Goal: Task Accomplishment & Management: Manage account settings

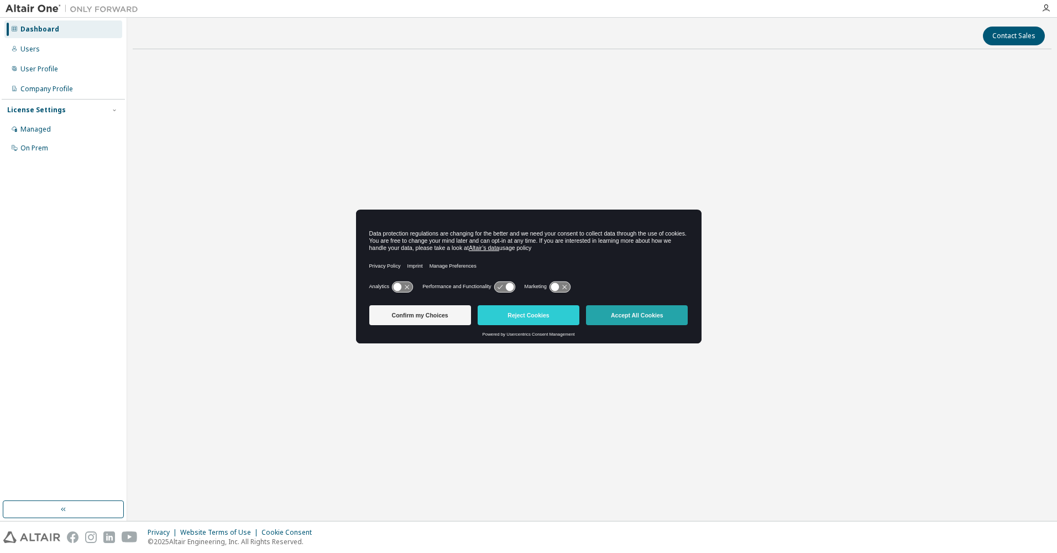
click at [642, 312] on button "Accept All Cookies" at bounding box center [637, 315] width 102 height 20
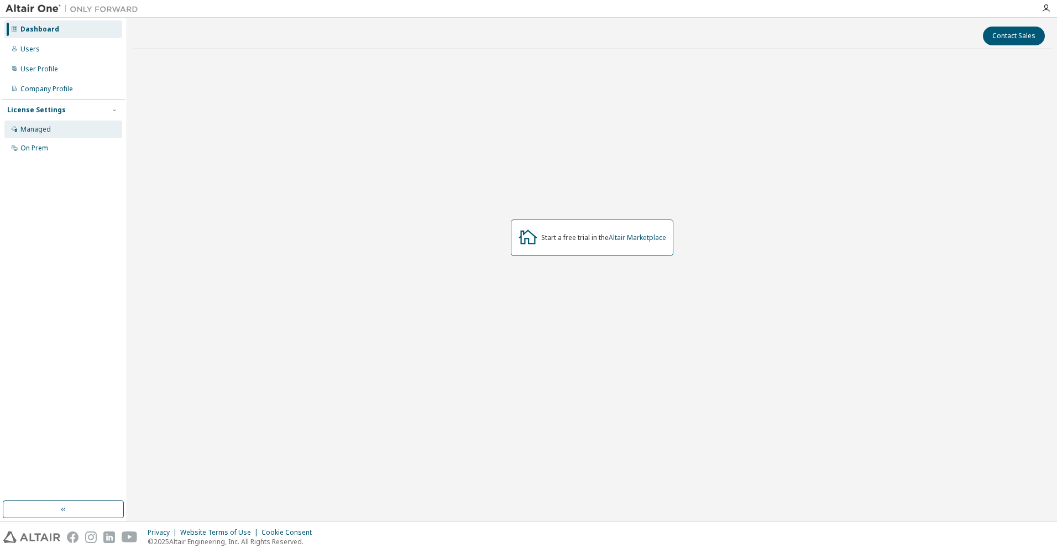
click at [22, 127] on div "Managed" at bounding box center [35, 129] width 30 height 9
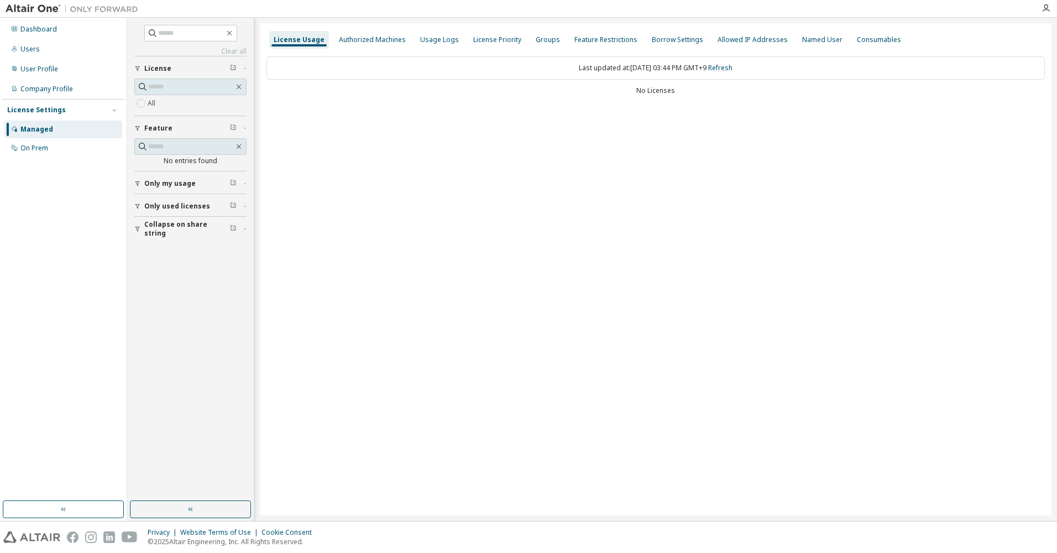
click at [137, 186] on icon "button" at bounding box center [137, 183] width 7 height 7
click at [138, 237] on icon "button" at bounding box center [137, 238] width 7 height 7
click at [143, 295] on div "button" at bounding box center [139, 293] width 10 height 7
click at [41, 52] on div "Users" at bounding box center [63, 49] width 118 height 18
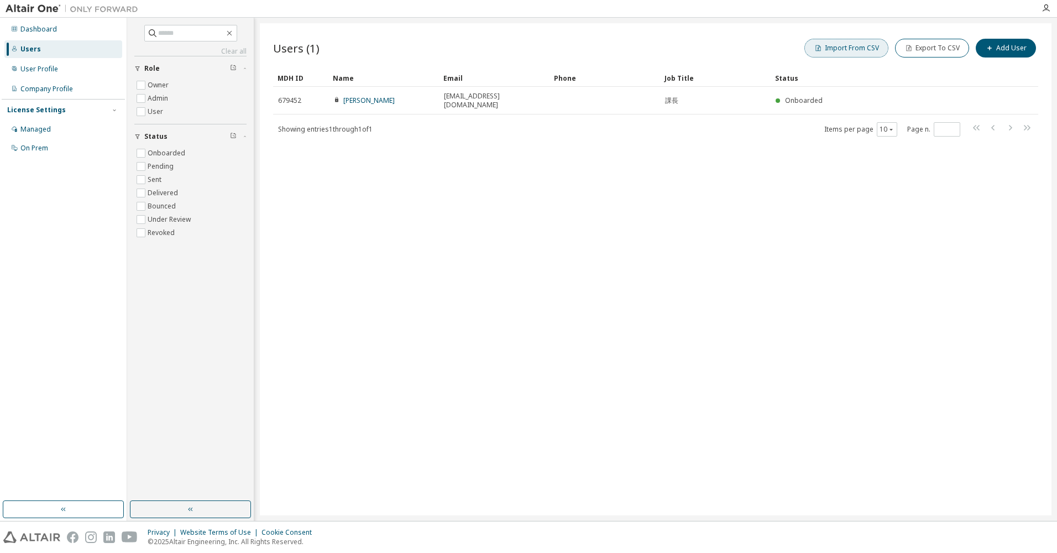
click at [838, 51] on button "Import From CSV" at bounding box center [846, 48] width 84 height 19
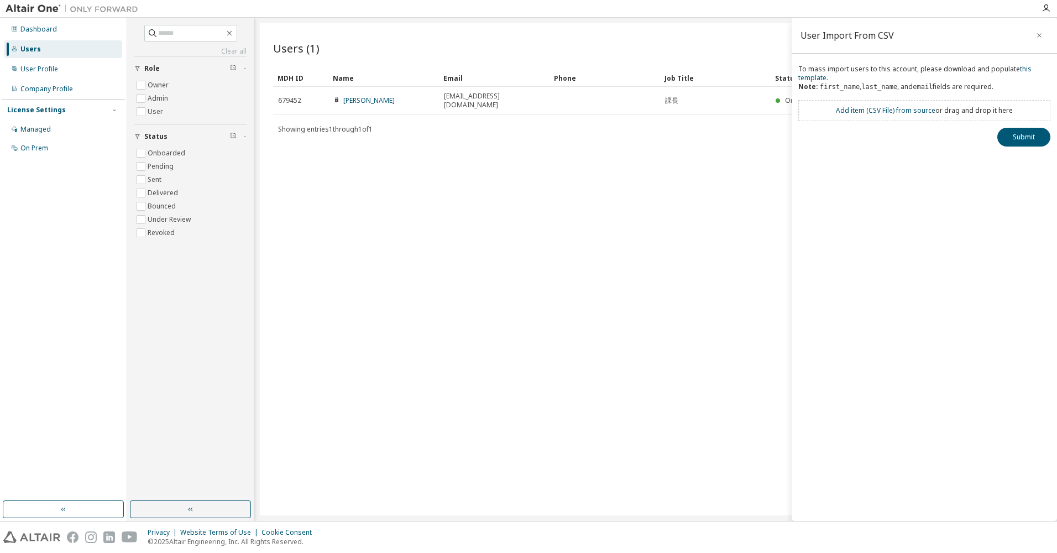
click at [663, 248] on div "Users (1) Import From CSV Export To CSV Add User Clear Load Save Save As Field …" at bounding box center [656, 269] width 792 height 492
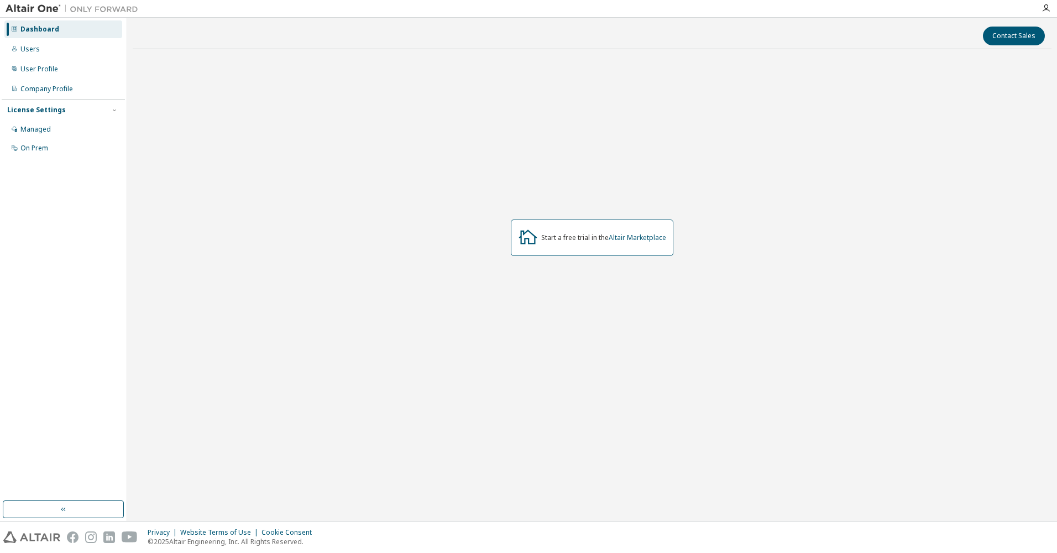
click at [579, 241] on div "Start a free trial in the Altair Marketplace" at bounding box center [603, 237] width 125 height 9
click at [523, 237] on icon at bounding box center [528, 237] width 20 height 20
click at [37, 48] on div "Users" at bounding box center [29, 49] width 19 height 9
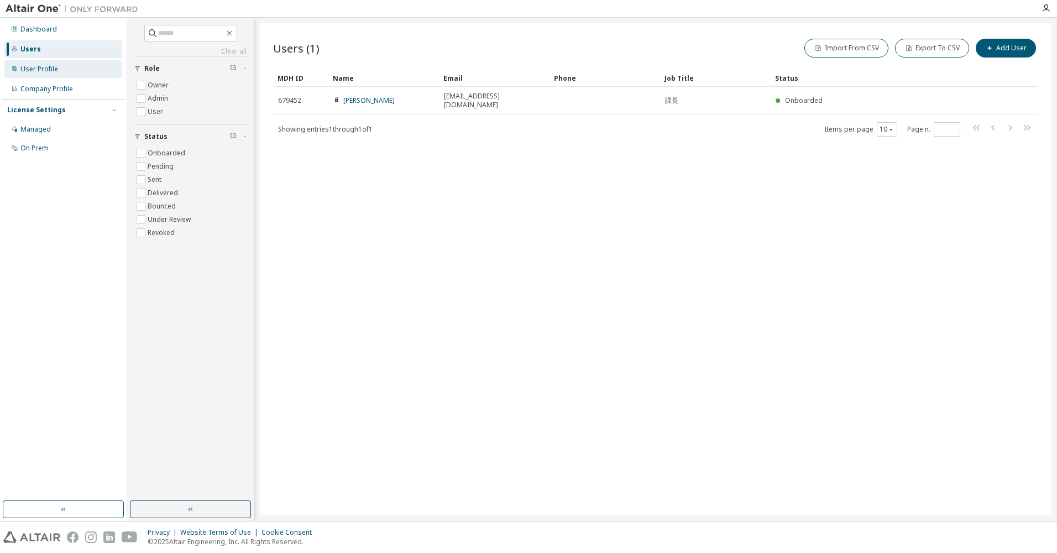
click at [48, 65] on div "User Profile" at bounding box center [39, 69] width 38 height 9
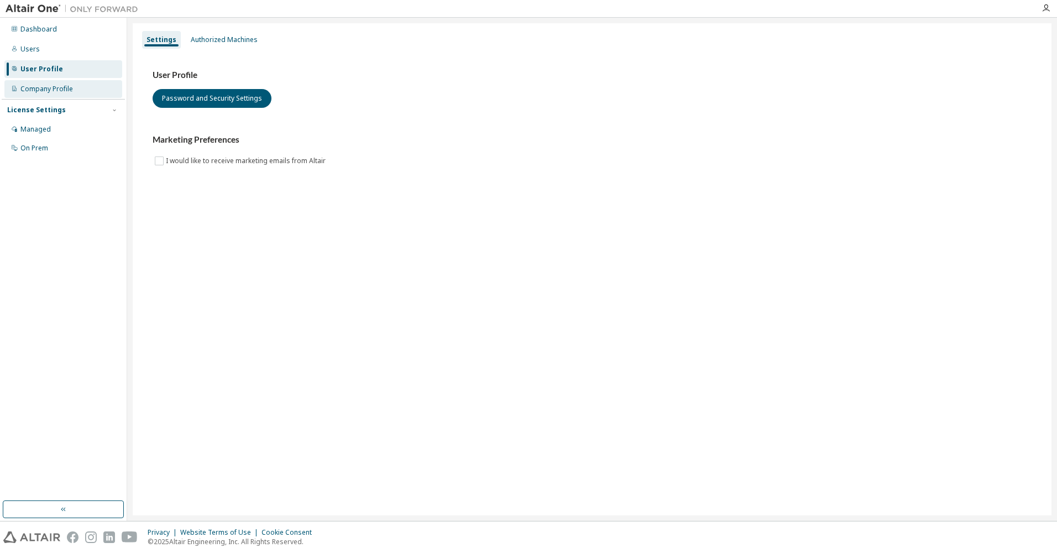
click at [36, 92] on div "Company Profile" at bounding box center [46, 89] width 53 height 9
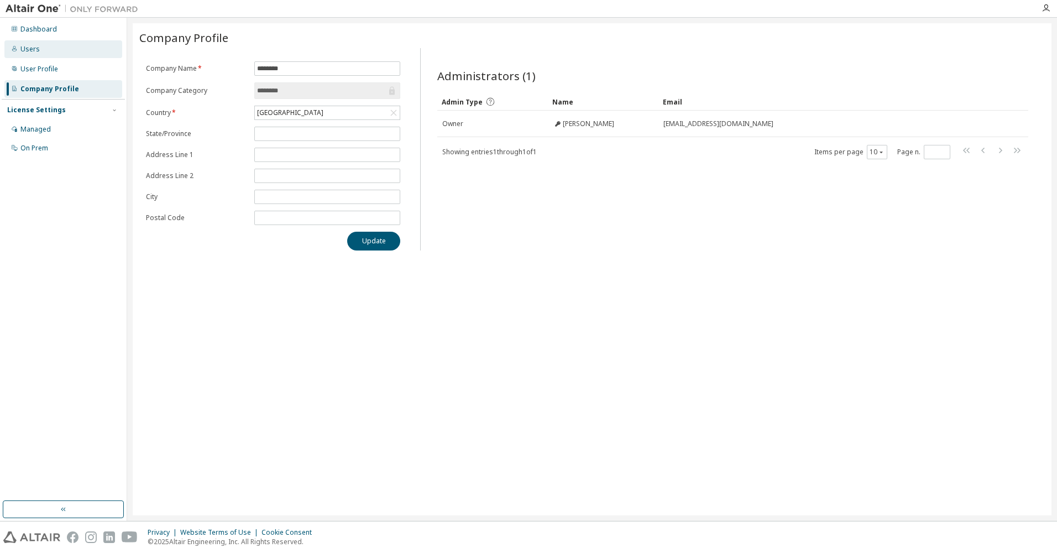
click at [33, 53] on div "Users" at bounding box center [29, 49] width 19 height 9
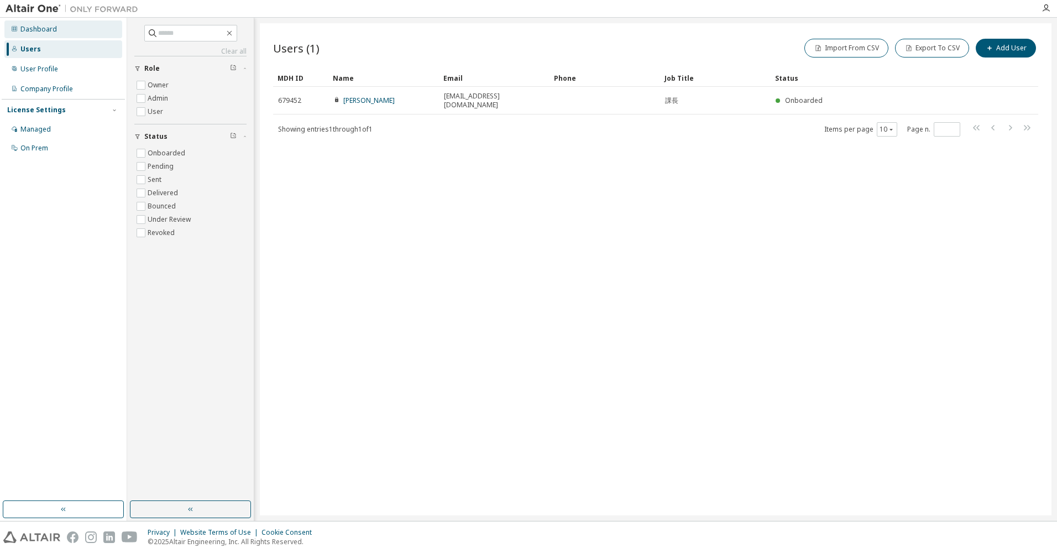
click at [38, 27] on div "Dashboard" at bounding box center [38, 29] width 36 height 9
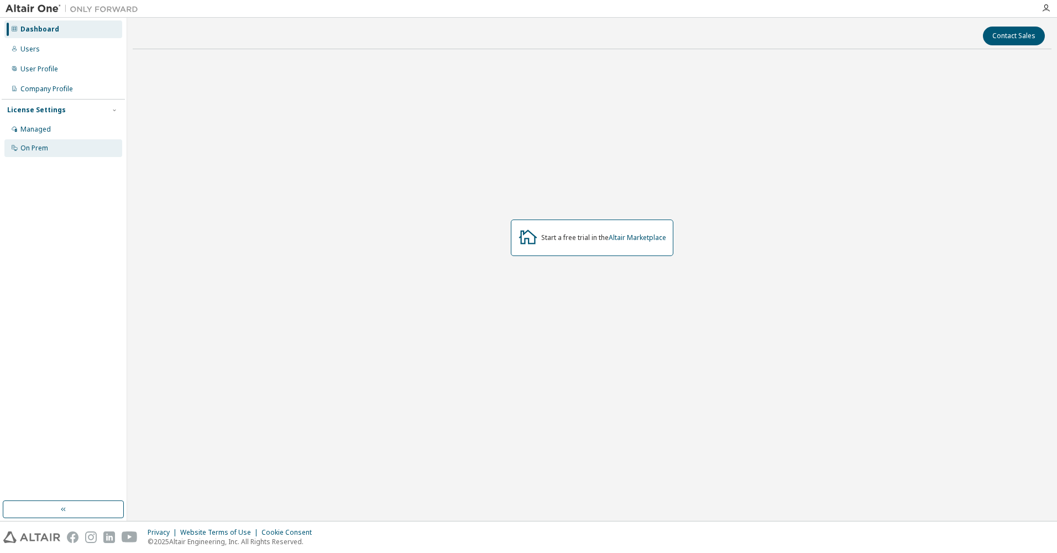
click at [40, 147] on div "On Prem" at bounding box center [34, 148] width 28 height 9
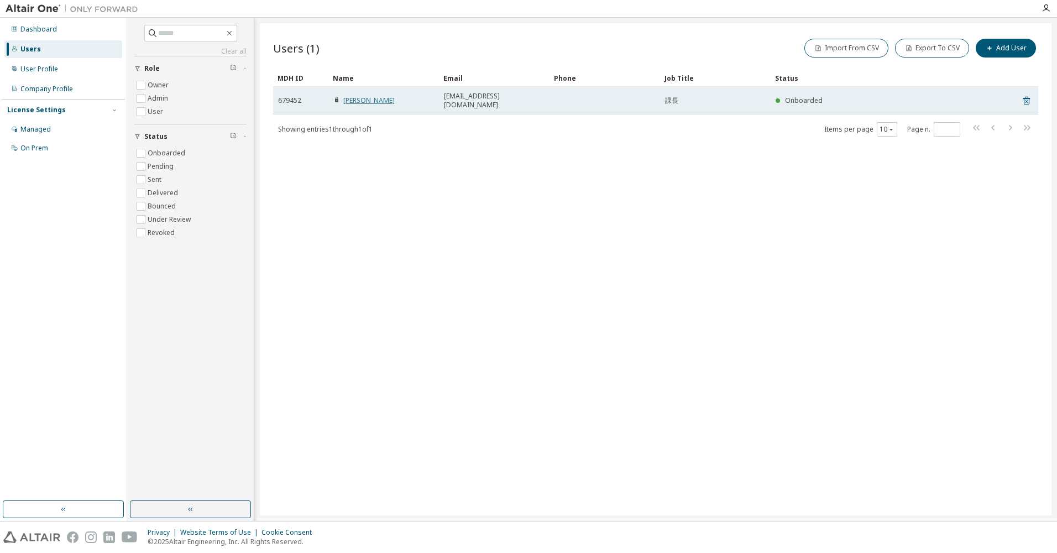
click at [363, 97] on link "[PERSON_NAME]" at bounding box center [368, 100] width 51 height 9
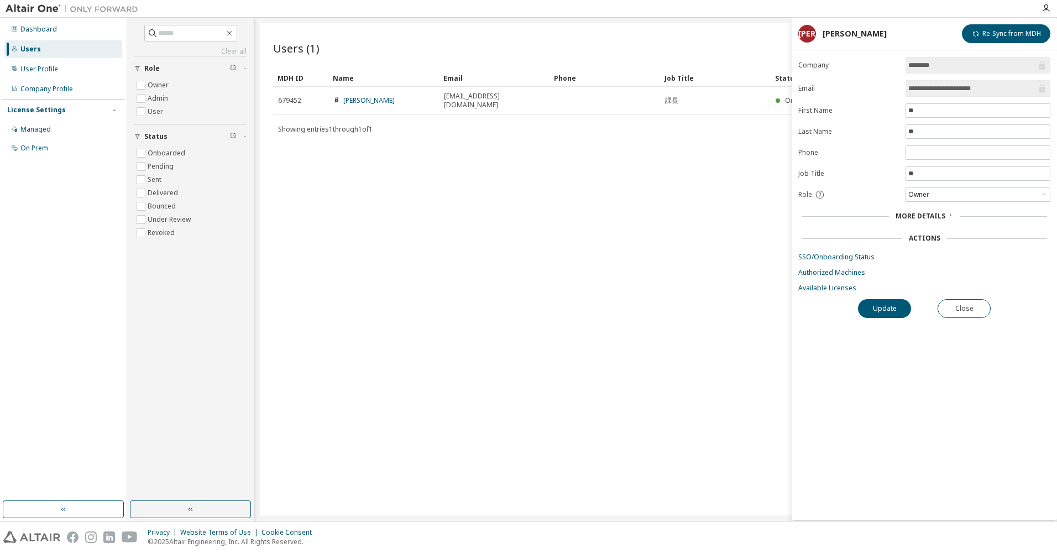
click at [495, 215] on div "Users (1) Import From CSV Export To CSV Add User Clear Load Save Save As Field …" at bounding box center [656, 269] width 792 height 492
click at [404, 231] on div "Users (1) Import From CSV Export To CSV Add User Clear Load Save Save As Field …" at bounding box center [656, 269] width 792 height 492
